Goal: Information Seeking & Learning: Find specific fact

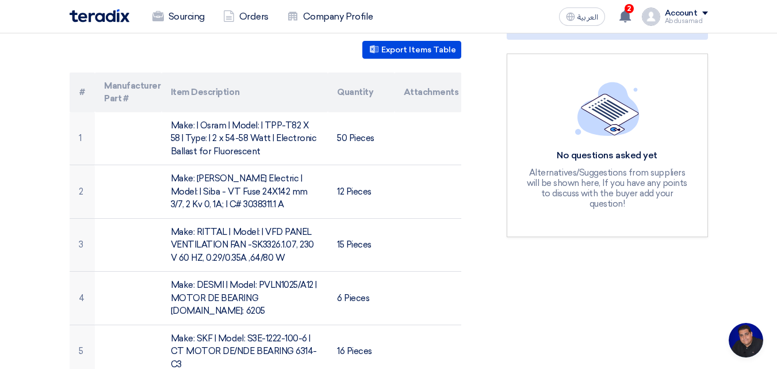
scroll to position [288, 0]
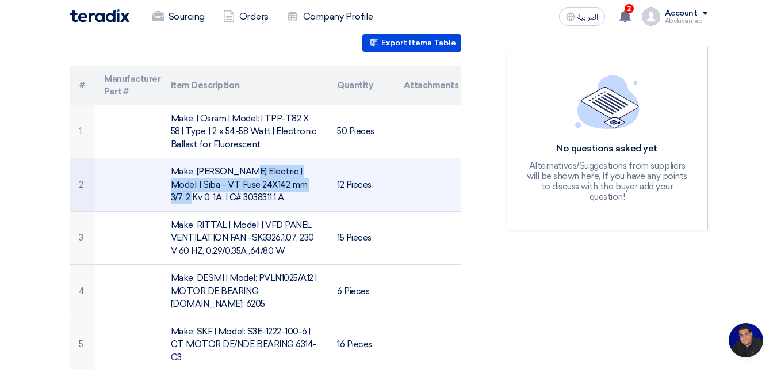
drag, startPoint x: 233, startPoint y: 186, endPoint x: 171, endPoint y: 175, distance: 63.2
click at [171, 175] on td "Make: [PERSON_NAME] Electric | Model: | Siba - VT Fuse 24X142 mm 3/7, 2 Kv 0, 1…" at bounding box center [245, 185] width 166 height 54
copy td "Make: [PERSON_NAME] Electric | Model: | Siba - VT Fuse 24X142 mm"
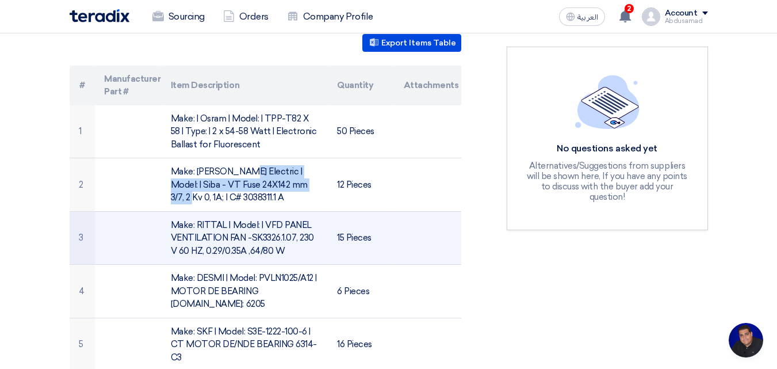
drag, startPoint x: 279, startPoint y: 253, endPoint x: 215, endPoint y: 237, distance: 65.2
click at [170, 230] on td "Make: RITTAL | Model: | VFD PANEL VENTILATION FAN -SK3326.1.07, 230 V 60 HZ, 0.…" at bounding box center [245, 238] width 166 height 54
copy td "Make: RITTAL | Model: | VFD PANEL VENTILATION FAN -SK3326.1.07, 230 V 60 HZ, 0.…"
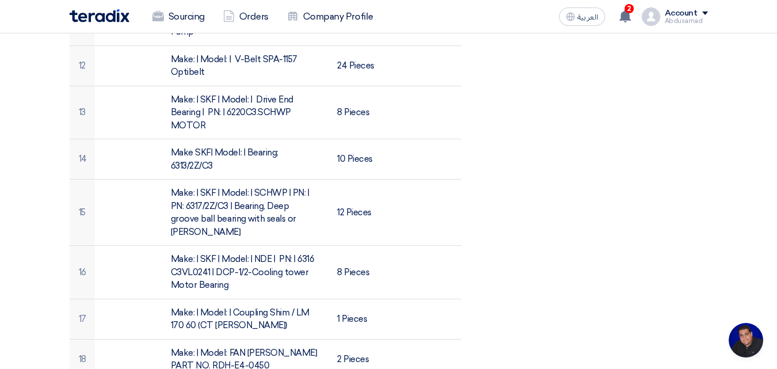
scroll to position [921, 0]
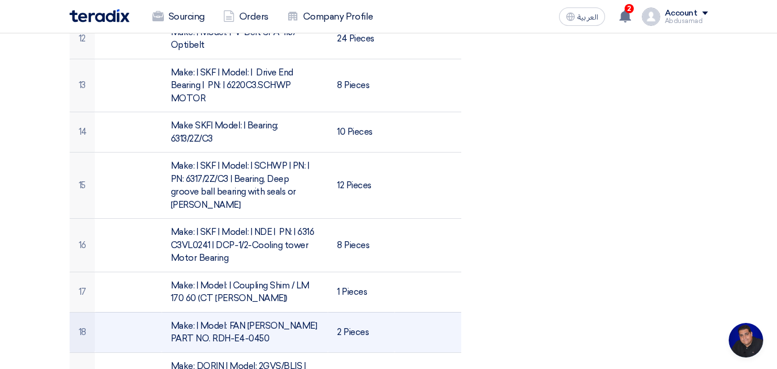
drag, startPoint x: 228, startPoint y: 315, endPoint x: 182, endPoint y: 300, distance: 49.0
click at [170, 312] on td "Make: | Model: FAN [PERSON_NAME] PART NO. RDH-E4-0450" at bounding box center [245, 332] width 166 height 40
copy td "Make: | Model: FAN [PERSON_NAME] PART NO. RDH-E4-0450"
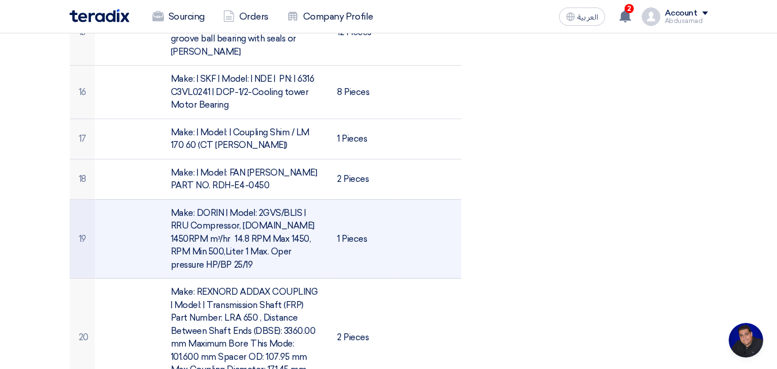
scroll to position [1093, 0]
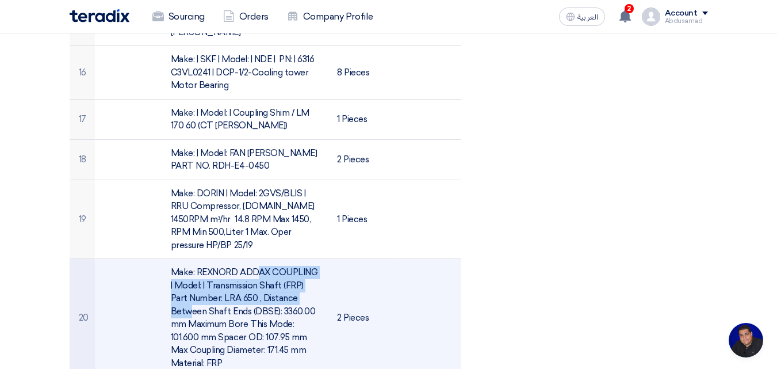
drag, startPoint x: 235, startPoint y: 272, endPoint x: 170, endPoint y: 252, distance: 67.4
click at [170, 259] on td "Make: REXNORD ADDAX COUPLING | Model: | Transmission Shaft (FRP) Part Number: L…" at bounding box center [245, 318] width 166 height 118
copy td "Make: REXNORD ADDAX COUPLING | Model: | Transmission Shaft (FRP) Part Number: L…"
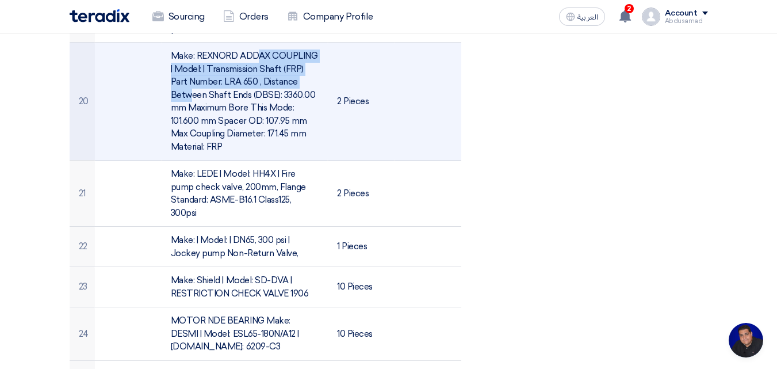
scroll to position [1381, 0]
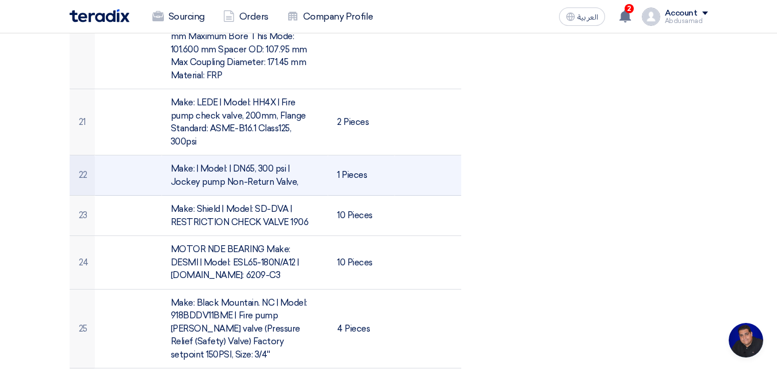
drag, startPoint x: 270, startPoint y: 144, endPoint x: 215, endPoint y: 143, distance: 55.3
click at [163, 155] on td "Make: | Model: | DN65, 300 psi | Jockey pump Non-Return Valve," at bounding box center [245, 175] width 166 height 40
copy td "Make: | Model: | DN65, 300 psi | Jockey pump Non-Return Valve,"
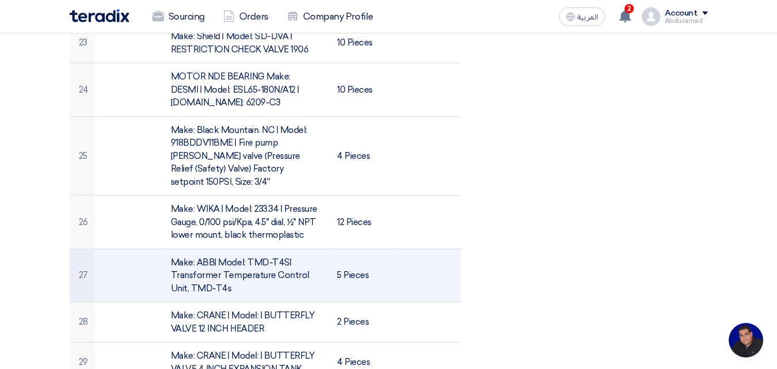
scroll to position [1611, 0]
